Goal: Task Accomplishment & Management: Manage account settings

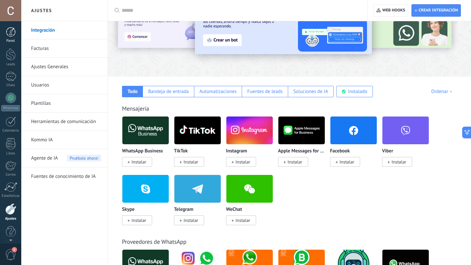
click at [10, 38] on link "Panel" at bounding box center [10, 35] width 21 height 16
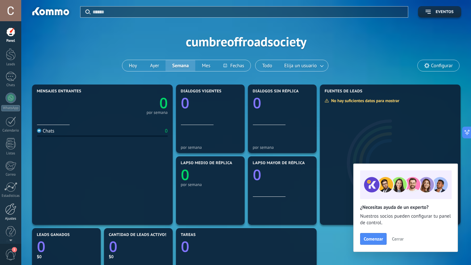
click at [8, 214] on div at bounding box center [10, 209] width 11 height 11
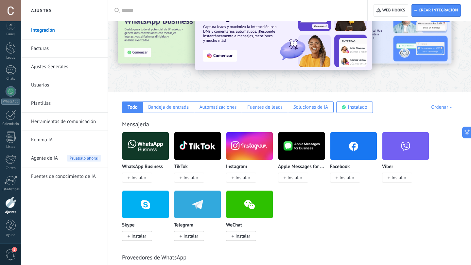
scroll to position [36, 0]
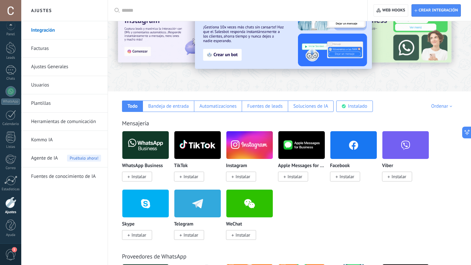
click at [241, 178] on span "Instalar" at bounding box center [242, 177] width 15 height 6
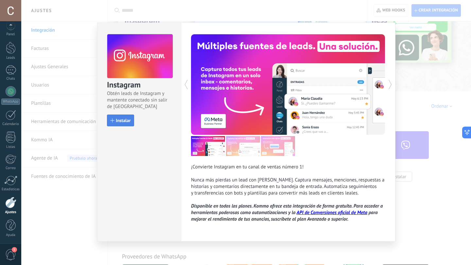
click at [119, 123] on span "Instalar" at bounding box center [123, 120] width 15 height 5
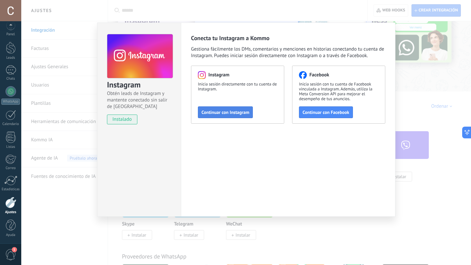
click at [235, 114] on span "Continuar con Instagram" at bounding box center [225, 112] width 48 height 5
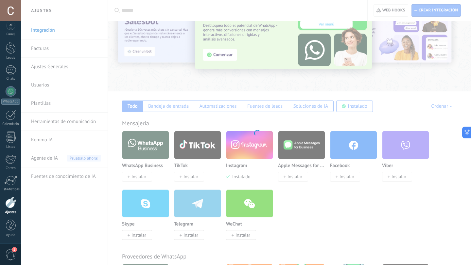
click at [304, 205] on body ".abccls-1,.abccls-2{fill-rule:evenodd}.abccls-2{fill:#fff} .abfcls-1{fill:none}…" at bounding box center [235, 96] width 471 height 265
click at [236, 123] on body ".abccls-1,.abccls-2{fill-rule:evenodd}.abccls-2{fill:#fff} .abfcls-1{fill:none}…" at bounding box center [235, 96] width 471 height 265
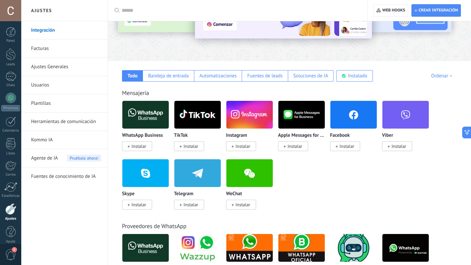
scroll to position [68, 0]
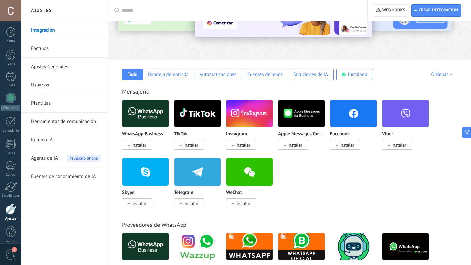
click at [137, 146] on span "Instalar" at bounding box center [138, 145] width 15 height 6
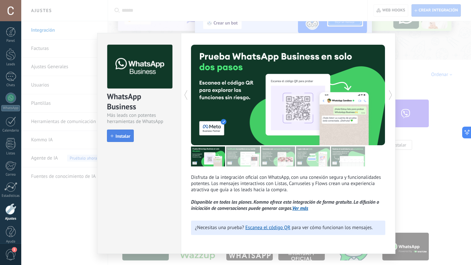
click at [121, 135] on span "Instalar" at bounding box center [122, 136] width 15 height 5
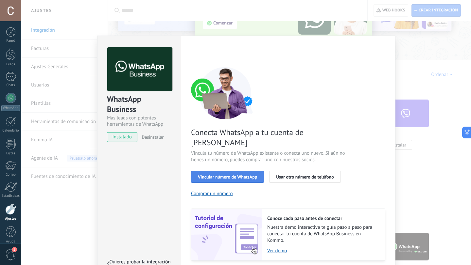
scroll to position [15, 0]
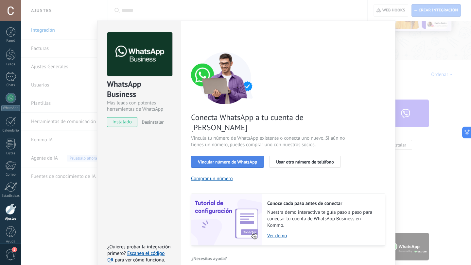
click at [236, 160] on span "Vincular número de WhatsApp" at bounding box center [227, 162] width 59 height 5
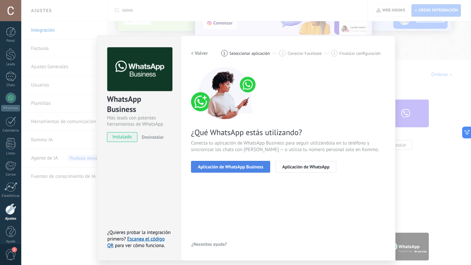
click at [237, 168] on span "Aplicación de WhatsApp Business" at bounding box center [230, 167] width 65 height 5
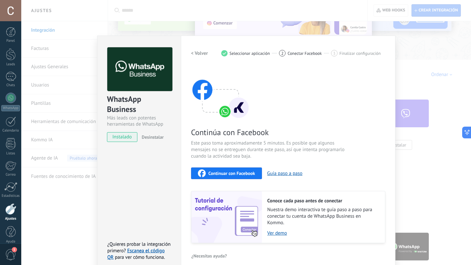
click at [238, 175] on span "Continuar con Facebook" at bounding box center [231, 173] width 47 height 5
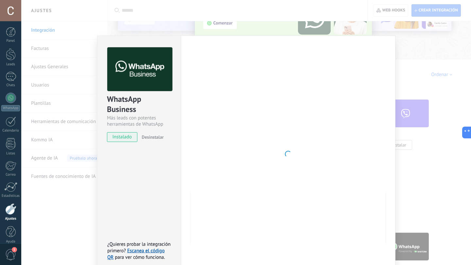
click at [303, 151] on div at bounding box center [288, 154] width 194 height 214
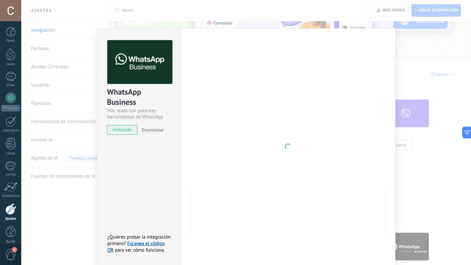
click at [397, 68] on div "WhatsApp Business Más leads con potentes herramientas de WhatsApp instalado Des…" at bounding box center [246, 132] width 450 height 265
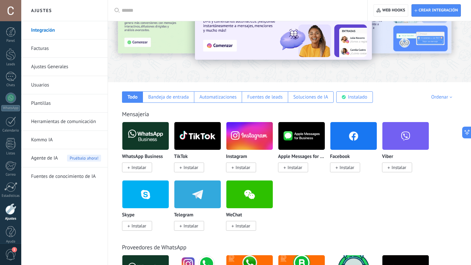
scroll to position [46, 0]
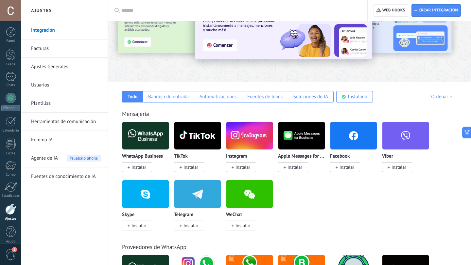
click at [348, 169] on span "Instalar" at bounding box center [346, 167] width 15 height 6
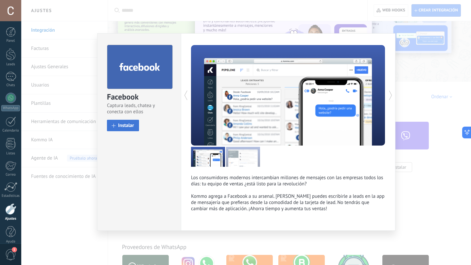
click at [125, 123] on span "Instalar" at bounding box center [126, 125] width 16 height 5
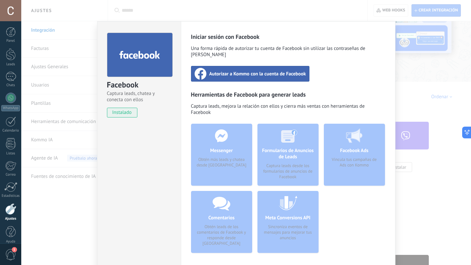
click at [260, 71] on span "Autorizar a Kommo con la cuenta de Facebook" at bounding box center [257, 74] width 97 height 7
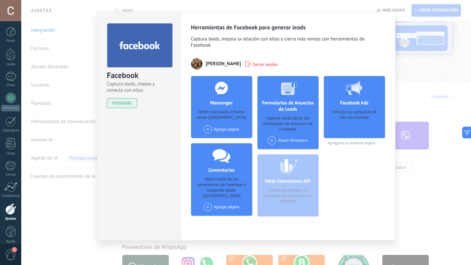
scroll to position [0, 0]
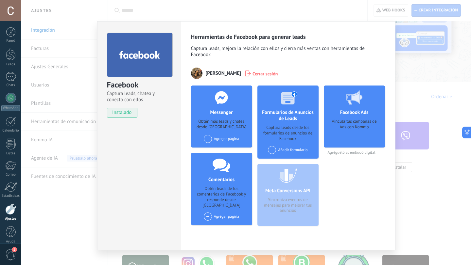
click at [85, 37] on div "Facebook Captura leads, chatea y conecta con ellos instalado Desinstalar Herram…" at bounding box center [246, 132] width 450 height 265
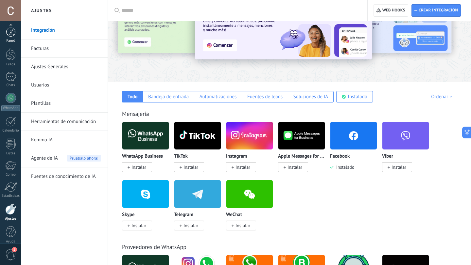
click at [13, 33] on link "Panel" at bounding box center [10, 35] width 21 height 16
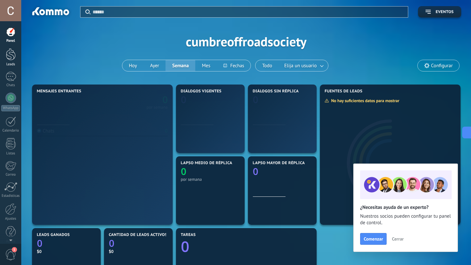
click at [16, 58] on link "Leads" at bounding box center [10, 57] width 21 height 18
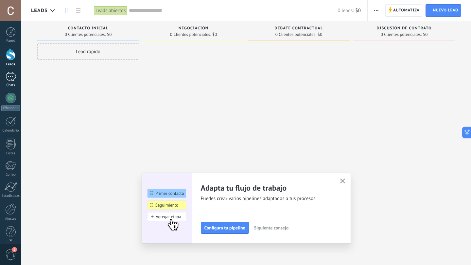
click at [12, 82] on link "Chats" at bounding box center [10, 80] width 21 height 16
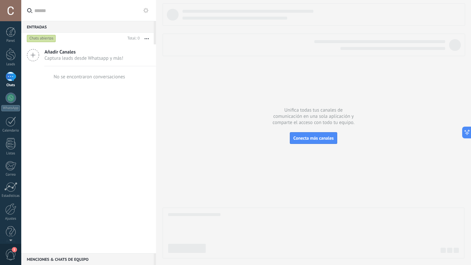
click at [13, 223] on div "Panel Leads Chats WhatsApp Clientes" at bounding box center [10, 139] width 21 height 224
click at [11, 217] on div "Ajustes" at bounding box center [10, 219] width 19 height 4
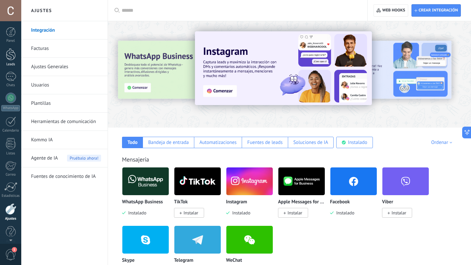
click at [11, 58] on div at bounding box center [11, 54] width 10 height 12
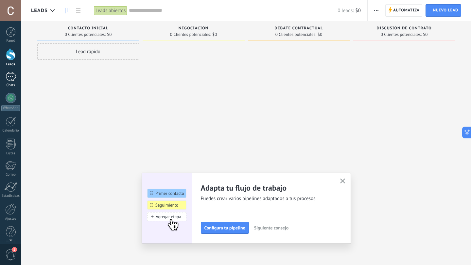
click at [12, 76] on div at bounding box center [11, 76] width 10 height 9
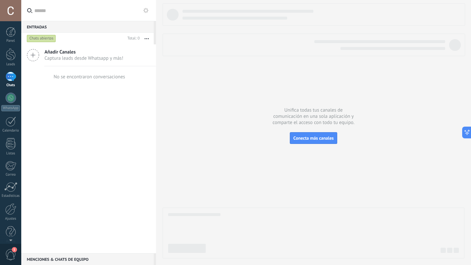
click at [12, 81] on div at bounding box center [11, 76] width 10 height 9
click at [9, 60] on div at bounding box center [11, 54] width 10 height 12
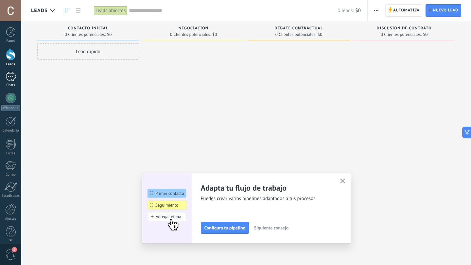
click at [11, 76] on div at bounding box center [11, 76] width 10 height 9
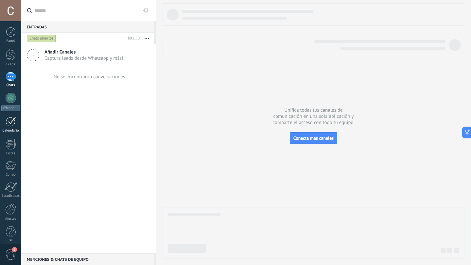
click at [11, 123] on div at bounding box center [11, 122] width 10 height 10
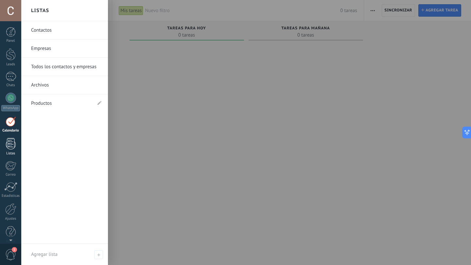
click at [9, 144] on div at bounding box center [11, 143] width 10 height 11
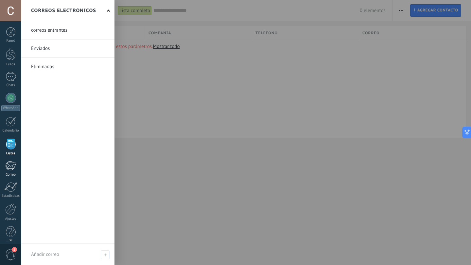
click at [12, 167] on div at bounding box center [10, 166] width 11 height 10
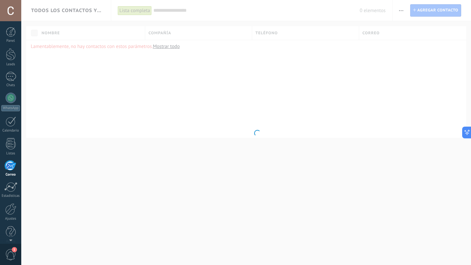
scroll to position [7, 0]
click at [8, 180] on div at bounding box center [10, 181] width 13 height 10
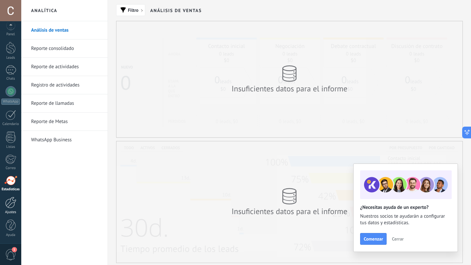
click at [14, 201] on div at bounding box center [10, 202] width 11 height 11
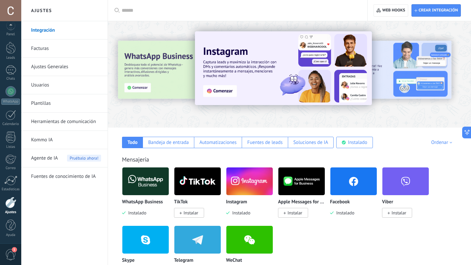
click at [356, 179] on img at bounding box center [353, 182] width 46 height 32
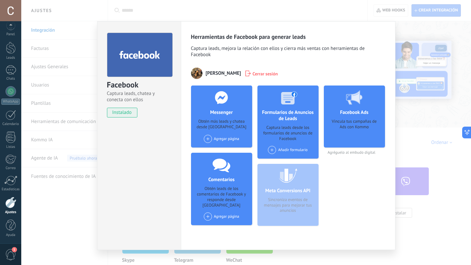
scroll to position [10, 0]
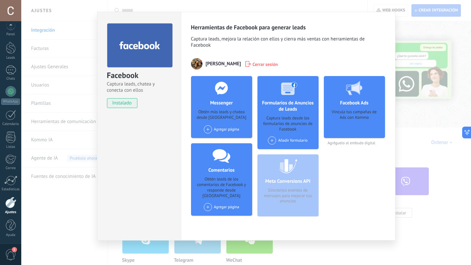
click at [205, 128] on span at bounding box center [208, 130] width 8 height 8
click at [213, 138] on span at bounding box center [210, 142] width 10 height 8
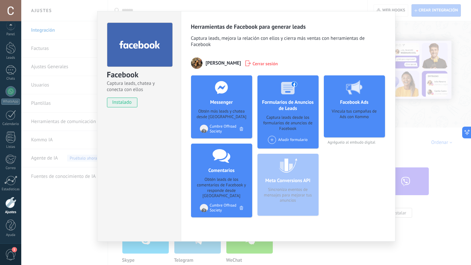
click at [271, 141] on span at bounding box center [272, 140] width 8 height 8
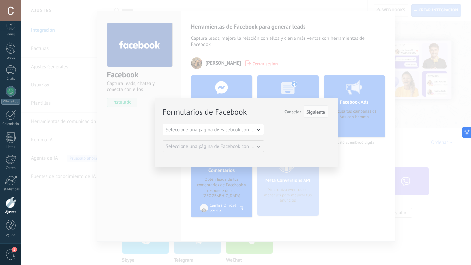
click at [249, 130] on span "Seleccione una página de Facebook con formas" at bounding box center [215, 130] width 99 height 6
click at [241, 138] on span "Cumbre Offroad Society" at bounding box center [210, 141] width 103 height 6
click at [323, 112] on span "Siguiente" at bounding box center [315, 112] width 19 height 5
click at [320, 113] on span "Siguiente" at bounding box center [315, 112] width 19 height 5
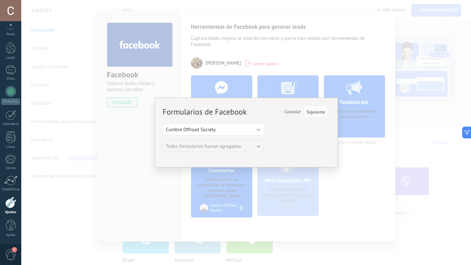
click at [293, 112] on span "Cancelar" at bounding box center [292, 112] width 17 height 6
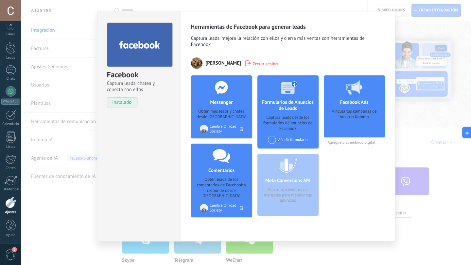
click at [330, 167] on div "Facebook Ads Vincula tus campañas de Ads con Kommo Agréguelo al embudo digital" at bounding box center [354, 149] width 61 height 147
click at [285, 142] on div "Añadir formulario" at bounding box center [288, 140] width 40 height 8
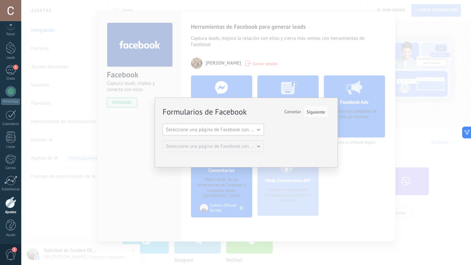
click at [237, 132] on span "Seleccione una página de Facebook con formas" at bounding box center [215, 130] width 99 height 6
click at [228, 140] on span "Cumbre Offroad Society" at bounding box center [210, 141] width 103 height 6
click at [302, 133] on div "Formularios de Facebook Siguiente Cancelar Seleccione una página de Facebook co…" at bounding box center [245, 129] width 165 height 46
click at [317, 113] on span "Siguiente" at bounding box center [315, 112] width 19 height 5
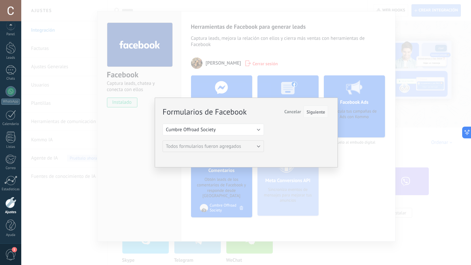
click at [317, 113] on span "Siguiente" at bounding box center [315, 112] width 19 height 5
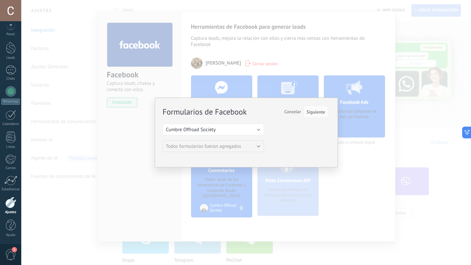
click at [344, 156] on div "Formularios de Facebook Siguiente Cancelar Seleccione una página de Facebook co…" at bounding box center [246, 132] width 450 height 265
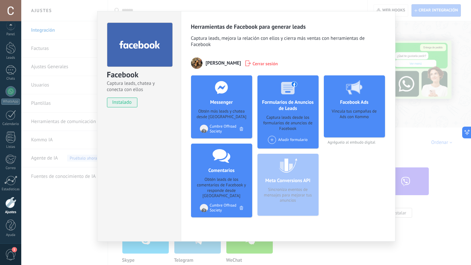
click at [344, 156] on div "Facebook Ads Vincula tus campañas de Ads con Kommo Agréguelo al embudo digital" at bounding box center [354, 149] width 61 height 147
click at [409, 228] on div "Facebook Captura leads, chatea y conecta con ellos instalado Desinstalar Herram…" at bounding box center [246, 132] width 450 height 265
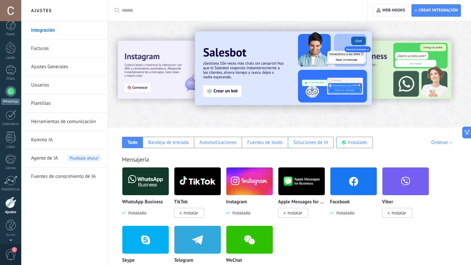
scroll to position [0, 0]
click at [13, 58] on div at bounding box center [11, 54] width 10 height 12
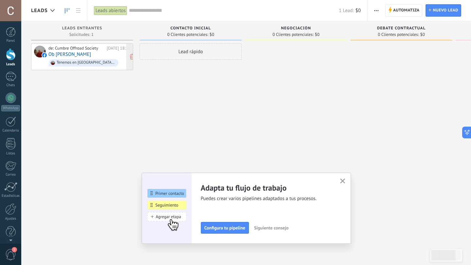
click at [97, 56] on div "de: Cumbre Offroad Society Hoy 18:38 Ob Quintero Tenemos en Puebla, Jilotzingo,…" at bounding box center [89, 57] width 82 height 22
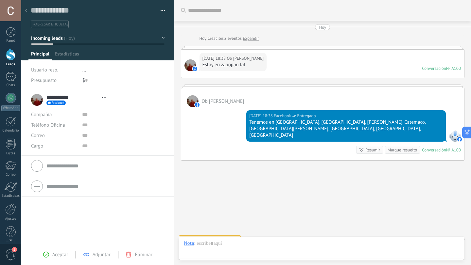
scroll to position [3, 0]
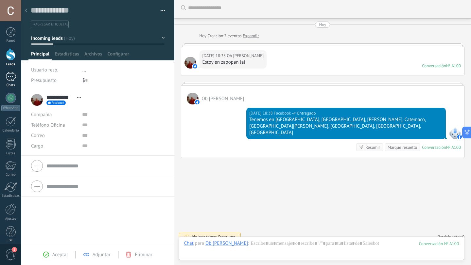
click at [13, 72] on div "1" at bounding box center [11, 76] width 10 height 9
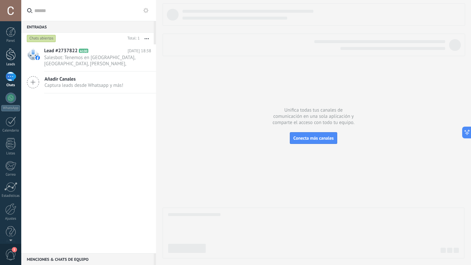
click at [14, 59] on div at bounding box center [11, 54] width 10 height 12
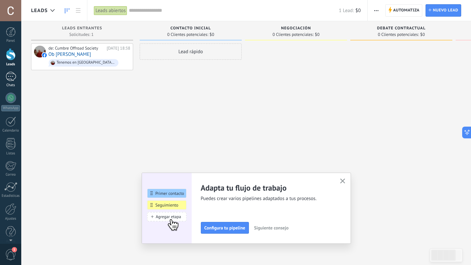
click at [12, 76] on div "1" at bounding box center [11, 76] width 10 height 9
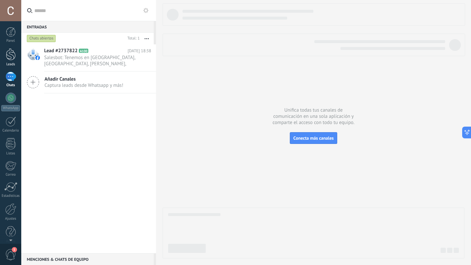
click at [11, 58] on div at bounding box center [11, 54] width 10 height 12
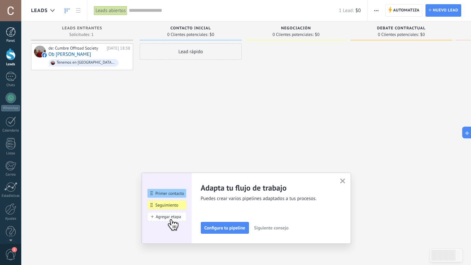
click at [9, 35] on div at bounding box center [11, 32] width 10 height 10
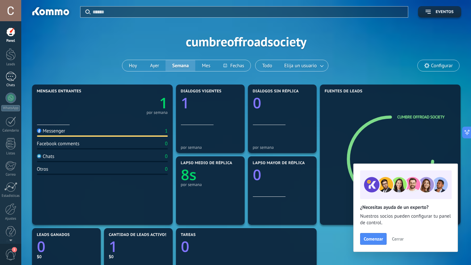
click at [8, 77] on div "1" at bounding box center [11, 76] width 10 height 9
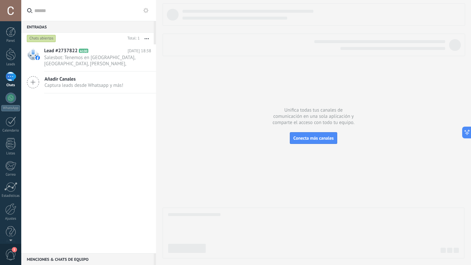
click at [10, 203] on div "Panel Leads 1 Chats WhatsApp Clientes" at bounding box center [10, 139] width 21 height 224
click at [10, 211] on div at bounding box center [10, 209] width 11 height 11
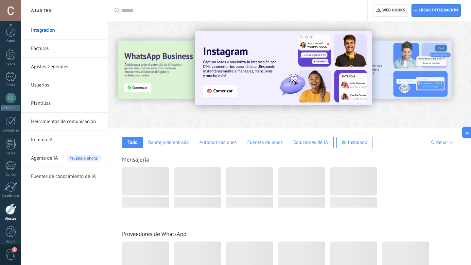
scroll to position [7, 0]
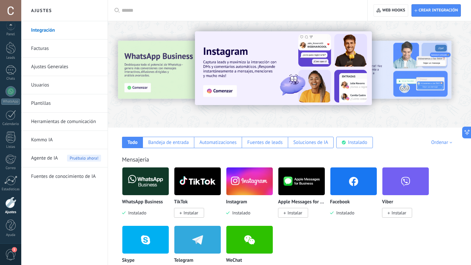
click at [344, 185] on img at bounding box center [353, 182] width 46 height 32
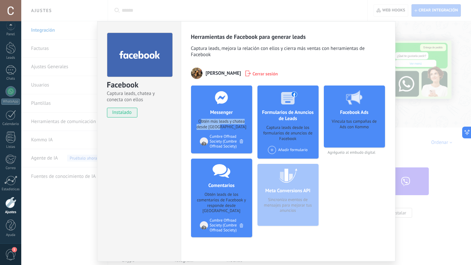
drag, startPoint x: 200, startPoint y: 122, endPoint x: 233, endPoint y: 129, distance: 34.0
click at [233, 129] on div "Obtén más leads y chatea desde Kommo" at bounding box center [221, 124] width 51 height 11
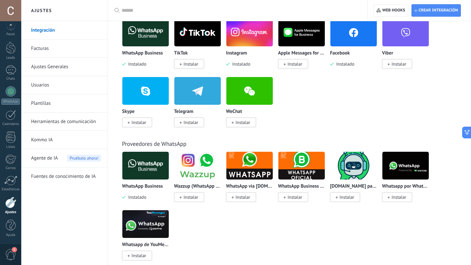
scroll to position [43, 0]
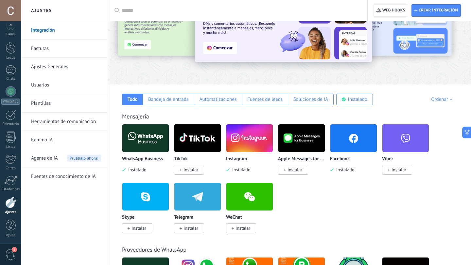
click at [240, 170] on span "Instalado" at bounding box center [240, 170] width 21 height 6
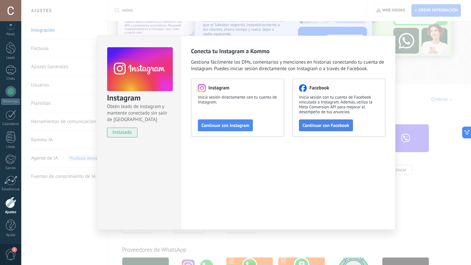
click at [332, 125] on span "Continuar con Facebook" at bounding box center [325, 125] width 47 height 5
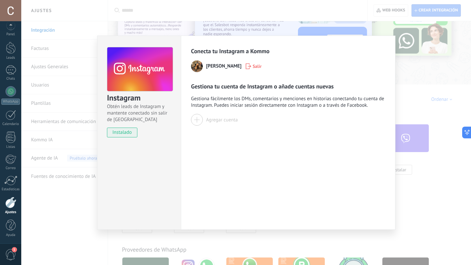
click at [228, 69] on span "Dante Murillo Williams" at bounding box center [223, 66] width 35 height 7
click at [193, 116] on div at bounding box center [197, 120] width 12 height 12
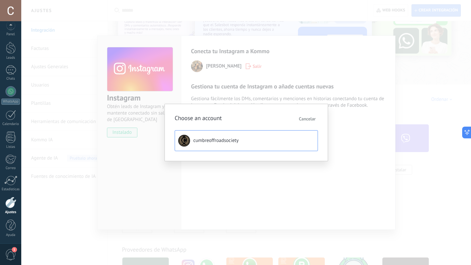
click at [216, 143] on span "cumbreoffroadsociety" at bounding box center [215, 141] width 45 height 7
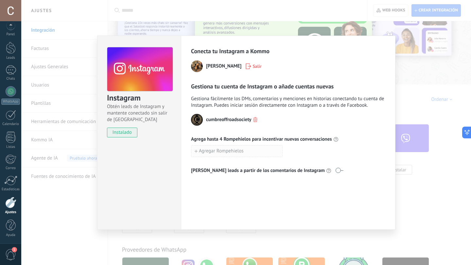
click at [261, 153] on button "Agregar Rompehielos" at bounding box center [237, 152] width 92 height 12
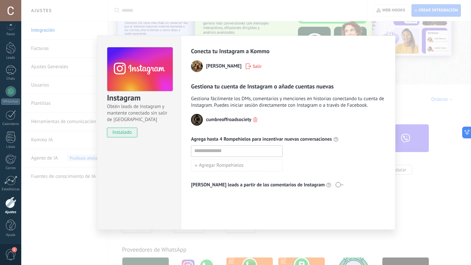
click at [318, 156] on div at bounding box center [288, 152] width 194 height 12
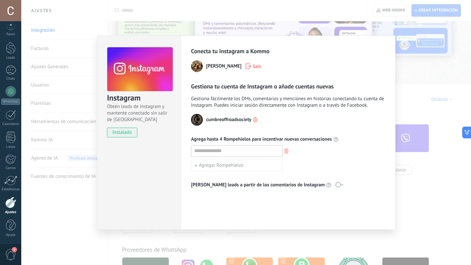
click at [286, 151] on icon "button" at bounding box center [286, 151] width 4 height 5
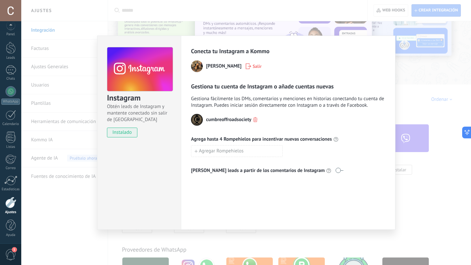
click at [324, 204] on div "Conecta tu Instagram a Kommo Dante Murillo Williams Salir Gestiona tu cuenta de…" at bounding box center [288, 133] width 214 height 195
click at [418, 214] on div "Instagram Obtén leads de Instagram y mantente conectado sin salir de Kommo inst…" at bounding box center [246, 132] width 450 height 265
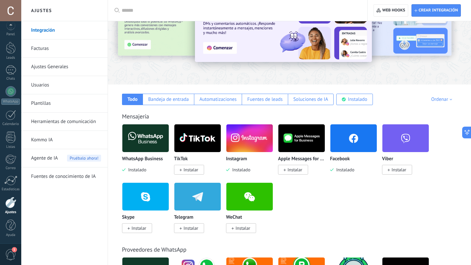
click at [140, 170] on span "Instalado" at bounding box center [136, 170] width 21 height 6
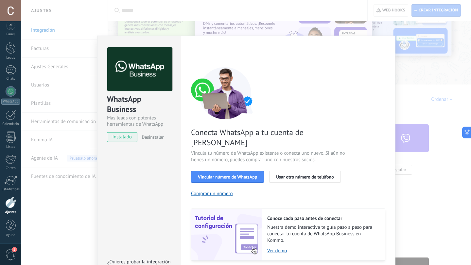
scroll to position [15, 0]
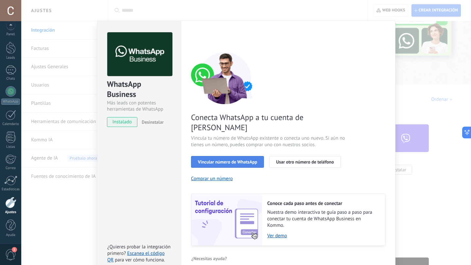
click at [232, 160] on span "Vincular número de WhatsApp" at bounding box center [227, 162] width 59 height 5
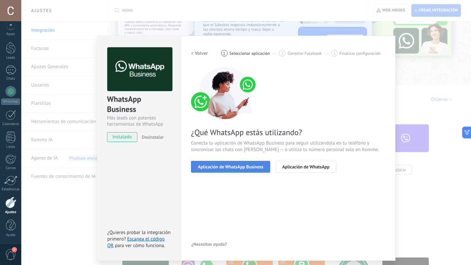
click at [242, 169] on span "Aplicación de WhatsApp Business" at bounding box center [230, 167] width 65 height 5
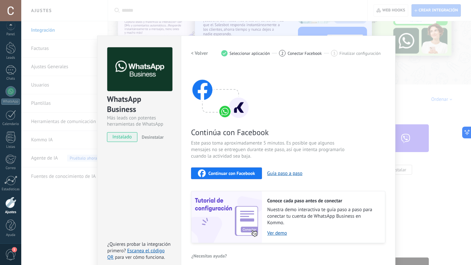
click at [241, 175] on span "Continuar con Facebook" at bounding box center [231, 173] width 47 height 5
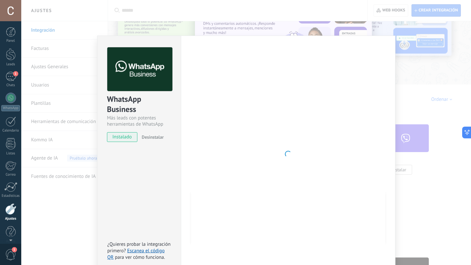
click at [10, 89] on div "Panel Leads 1 Chats WhatsApp Clientes" at bounding box center [10, 139] width 21 height 224
click at [10, 80] on div "1" at bounding box center [11, 76] width 10 height 9
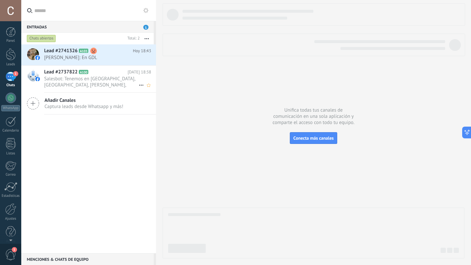
click at [113, 72] on h2 "Lead #2737822 A100" at bounding box center [85, 72] width 83 height 7
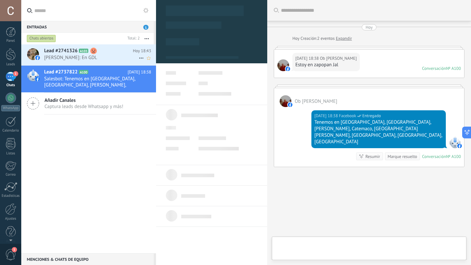
scroll to position [3, 0]
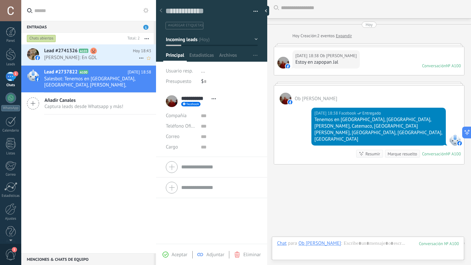
click at [113, 54] on h2 "Lead #2741326 A103" at bounding box center [88, 51] width 89 height 7
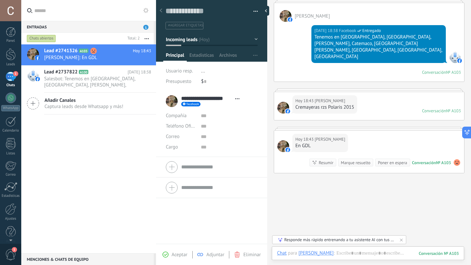
scroll to position [56, 0]
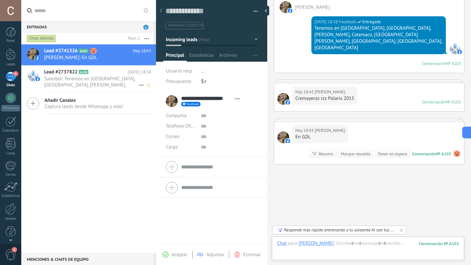
click at [115, 81] on span "Salesbot: Tenemos en Puebla, Jilotzingo, Parras, Catemaco, Mineral de Pozos-Rio…" at bounding box center [91, 82] width 94 height 12
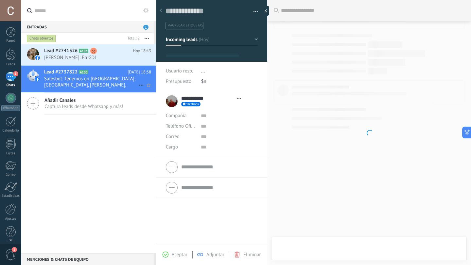
scroll to position [10, 0]
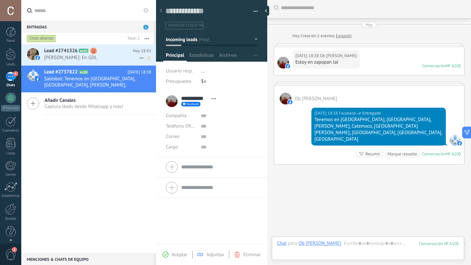
click at [113, 56] on span "Carlos Ramiez Santana: En GDL" at bounding box center [91, 58] width 94 height 6
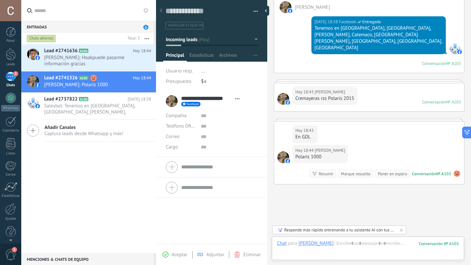
scroll to position [76, 0]
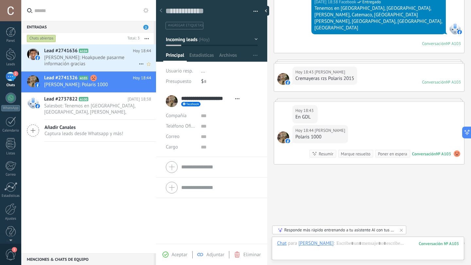
click at [123, 57] on span "Luis Jimenez: Hoakpuede pasarme información gracias" at bounding box center [91, 61] width 94 height 12
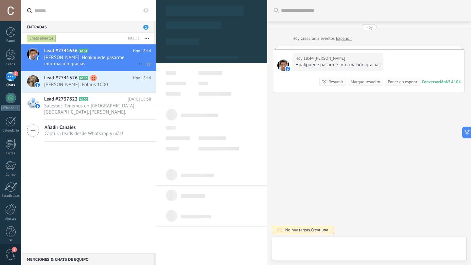
scroll to position [10, 0]
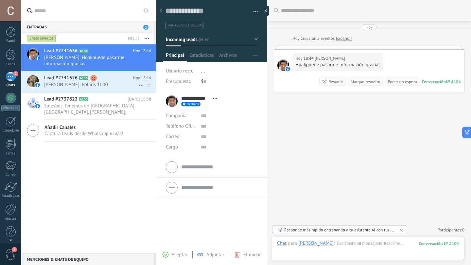
click at [119, 84] on span "Carlos Ramiez Santana: Polaris 1000" at bounding box center [91, 85] width 94 height 6
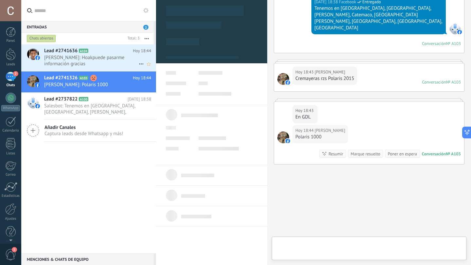
scroll to position [10, 0]
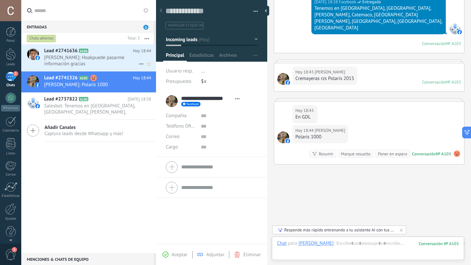
click at [119, 53] on h2 "Lead #2741636 A104" at bounding box center [88, 51] width 89 height 7
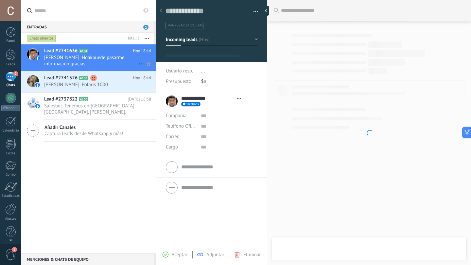
type textarea "**********"
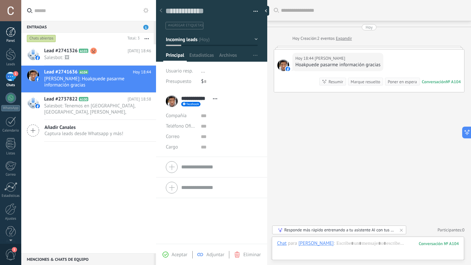
click at [11, 36] on div at bounding box center [11, 32] width 10 height 10
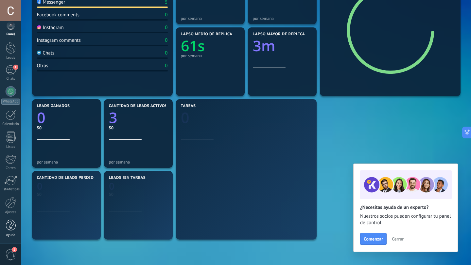
scroll to position [197, 0]
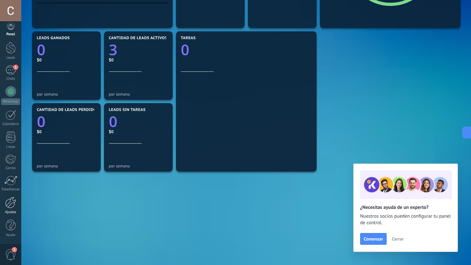
click at [12, 207] on div at bounding box center [10, 202] width 11 height 11
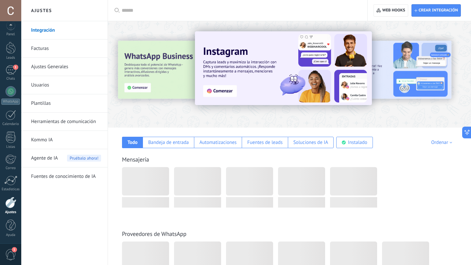
click at [60, 86] on link "Usuarios" at bounding box center [66, 85] width 70 height 18
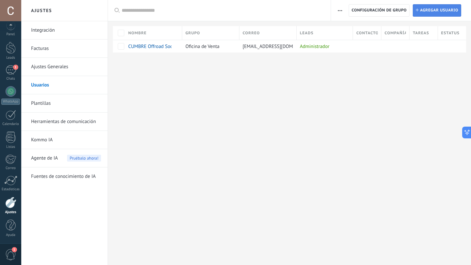
click at [440, 14] on span "Agregar usuario" at bounding box center [439, 11] width 38 height 12
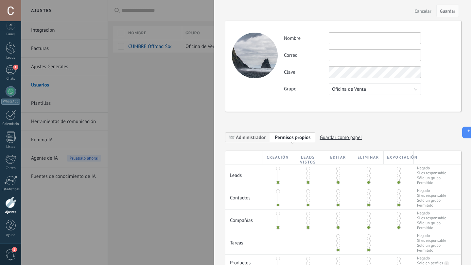
click at [371, 35] on input "text" at bounding box center [375, 38] width 92 height 12
type input "**********"
type input "*"
type input "**********"
click at [388, 88] on button "Oficina de Venta" at bounding box center [375, 89] width 92 height 12
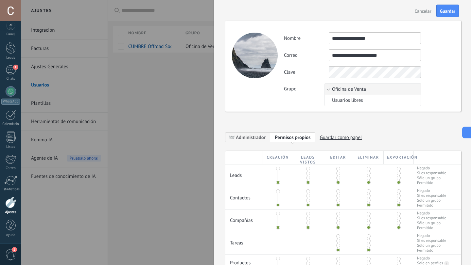
click at [388, 88] on span "Oficina de Venta" at bounding box center [372, 89] width 94 height 6
click at [448, 13] on span "Guardar" at bounding box center [447, 11] width 15 height 5
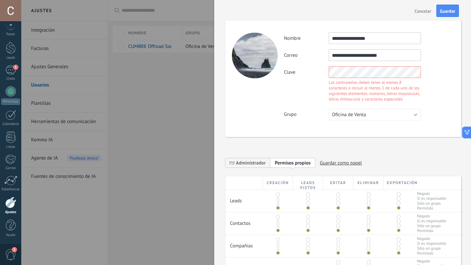
click at [441, 99] on div "**********" at bounding box center [343, 79] width 236 height 117
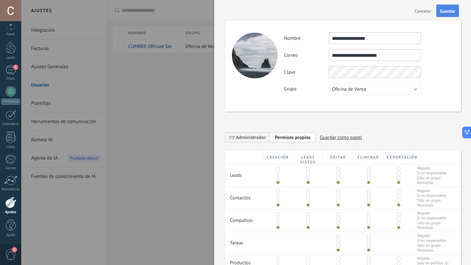
click at [448, 10] on span "Guardar" at bounding box center [447, 11] width 15 height 5
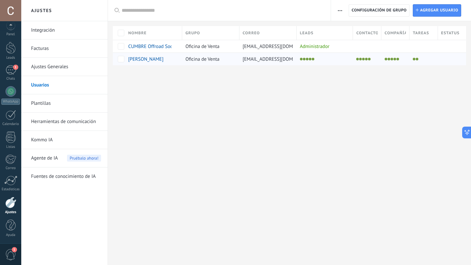
click at [269, 59] on span "sofiasolareso@gmail.com" at bounding box center [280, 59] width 74 height 6
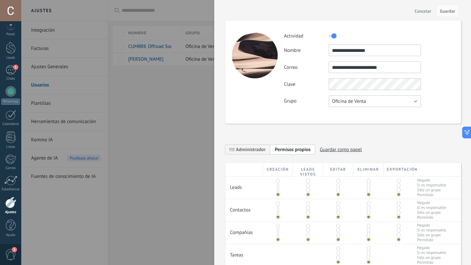
click at [361, 102] on span "Oficina de Venta" at bounding box center [349, 101] width 34 height 6
click at [314, 97] on div "Grupo Oficina de Venta Usuarios libres Oficina de Venta" at bounding box center [369, 101] width 170 height 12
click at [335, 36] on label at bounding box center [333, 36] width 8 height 10
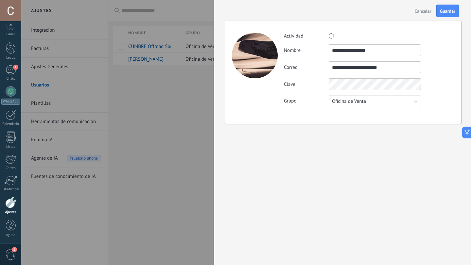
click at [335, 36] on label at bounding box center [333, 36] width 8 height 10
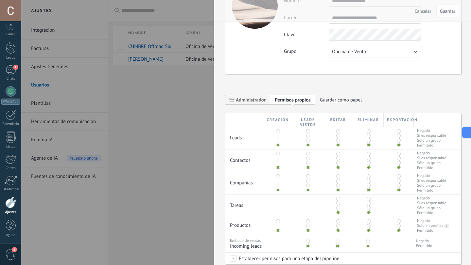
scroll to position [5, 0]
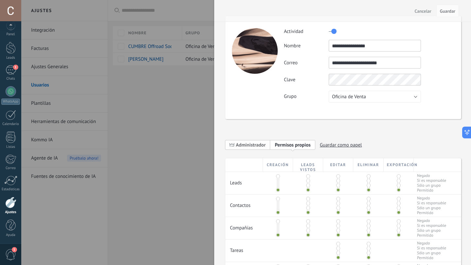
click at [257, 147] on span "Administrador" at bounding box center [251, 145] width 30 height 6
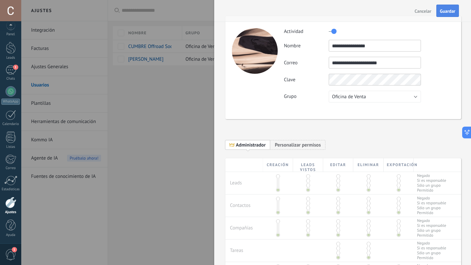
click at [451, 10] on span "Guardar" at bounding box center [447, 11] width 15 height 5
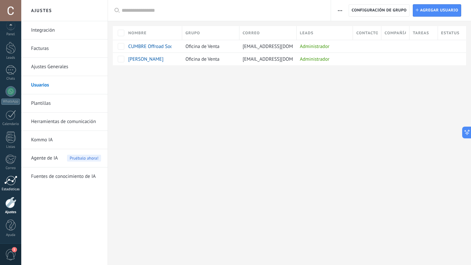
click at [16, 184] on div at bounding box center [10, 181] width 13 height 10
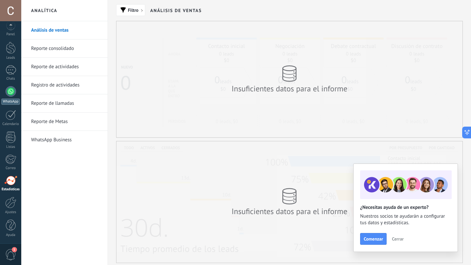
click at [10, 94] on div at bounding box center [11, 91] width 10 height 10
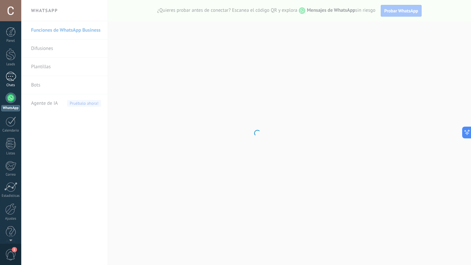
click at [12, 75] on div "1" at bounding box center [11, 76] width 10 height 9
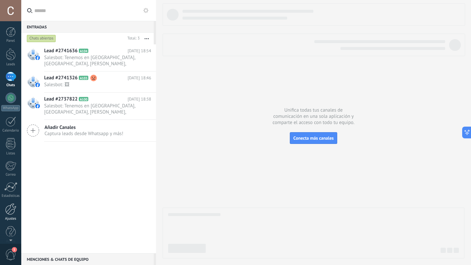
click at [6, 214] on div at bounding box center [10, 209] width 11 height 11
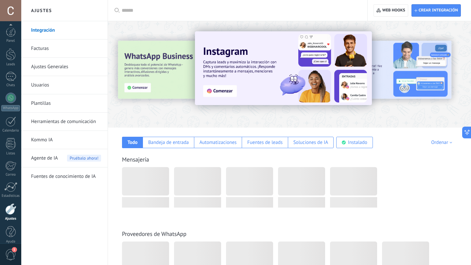
scroll to position [7, 0]
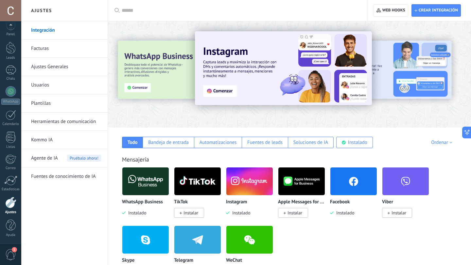
click at [152, 179] on img at bounding box center [145, 182] width 46 height 32
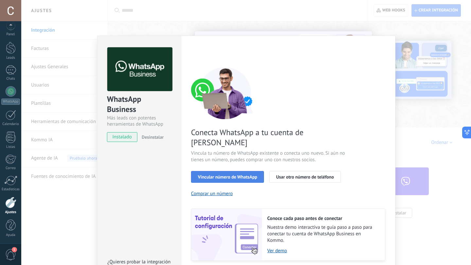
click at [232, 175] on span "Vincular número de WhatsApp" at bounding box center [227, 177] width 59 height 5
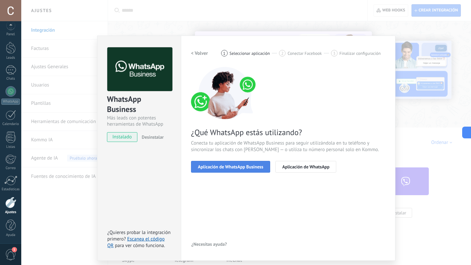
click at [237, 167] on span "Aplicación de WhatsApp Business" at bounding box center [230, 167] width 65 height 5
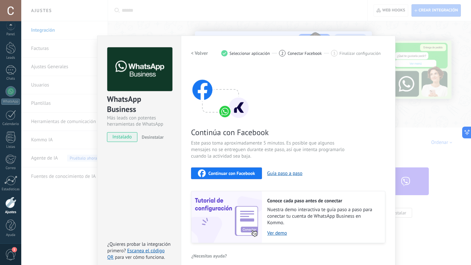
click at [244, 174] on span "Continuar con Facebook" at bounding box center [231, 173] width 47 height 5
